Goal: Register for event/course

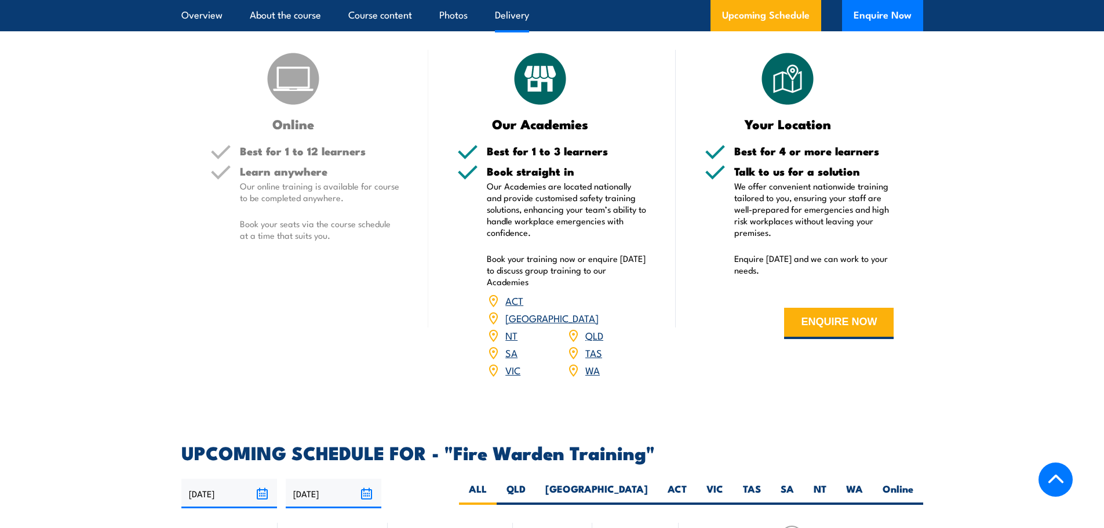
scroll to position [1739, 0]
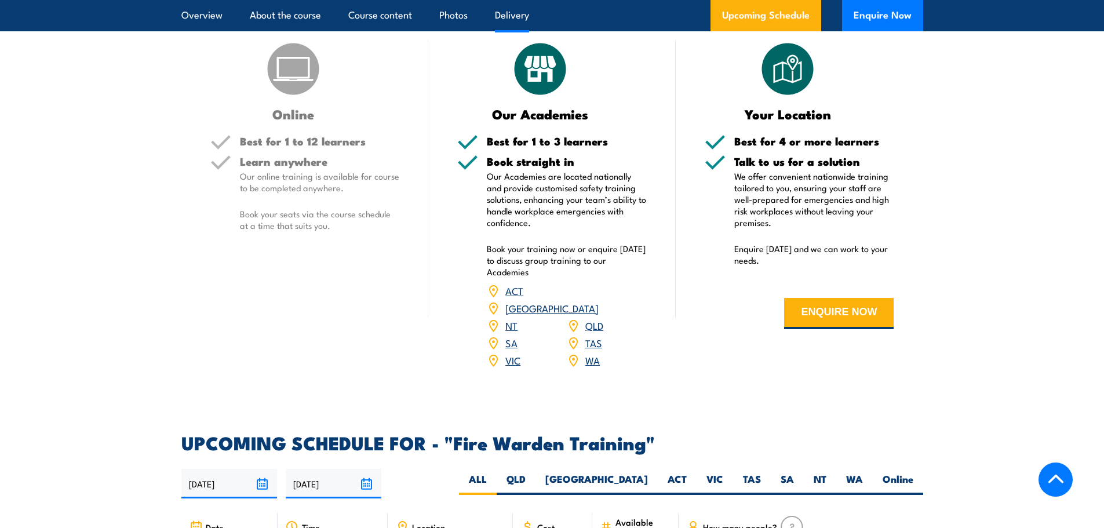
click at [310, 161] on h5 "Learn anywhere" at bounding box center [320, 161] width 160 height 11
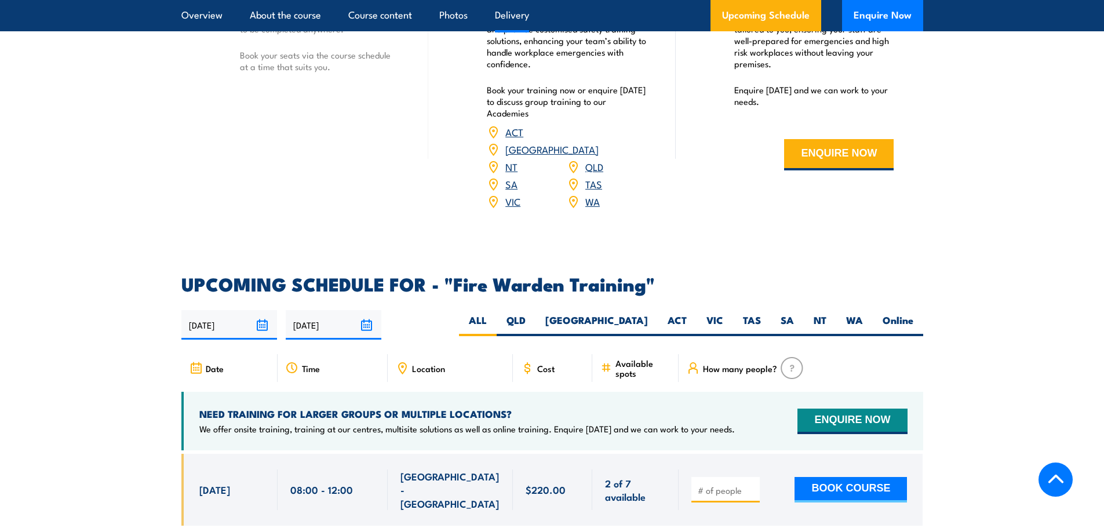
scroll to position [1913, 0]
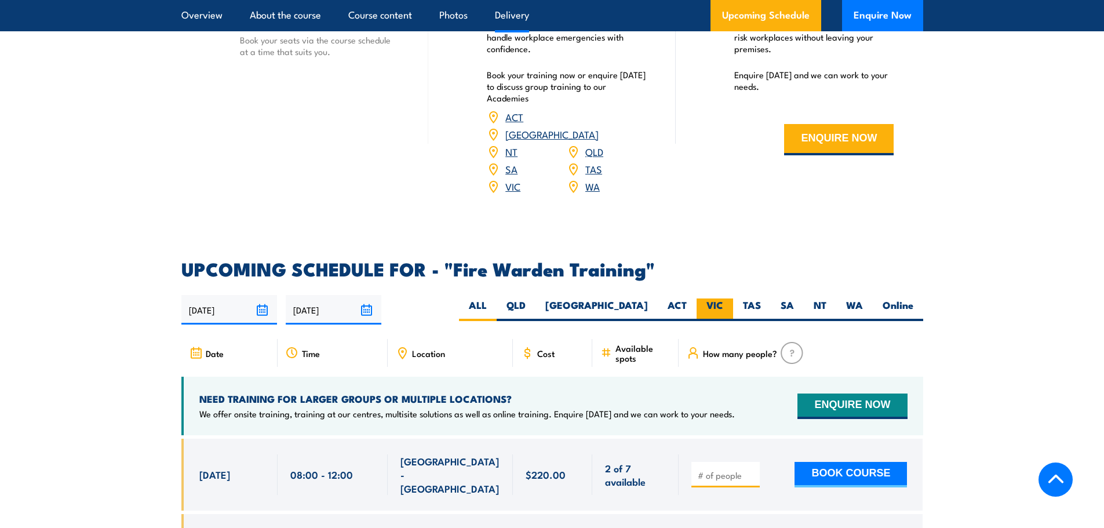
click at [721, 299] on label "VIC" at bounding box center [715, 310] width 37 height 23
click at [724, 299] on input "VIC" at bounding box center [728, 303] width 8 height 8
radio input "true"
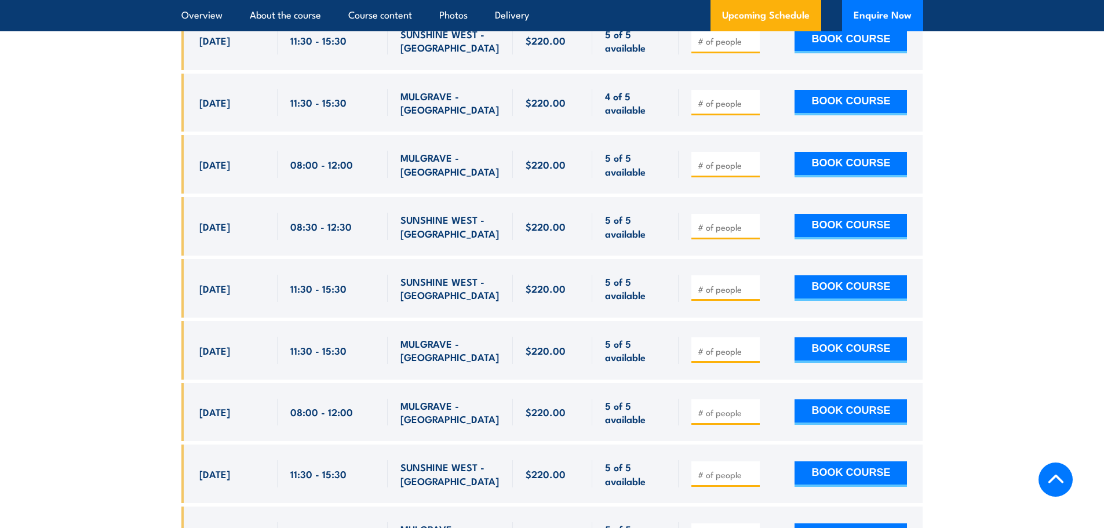
scroll to position [2794, 0]
